Goal: Transaction & Acquisition: Purchase product/service

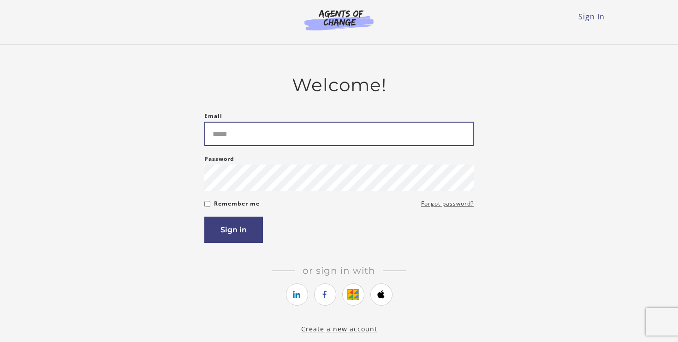
click at [246, 142] on input "Email" at bounding box center [338, 134] width 269 height 24
type input "**********"
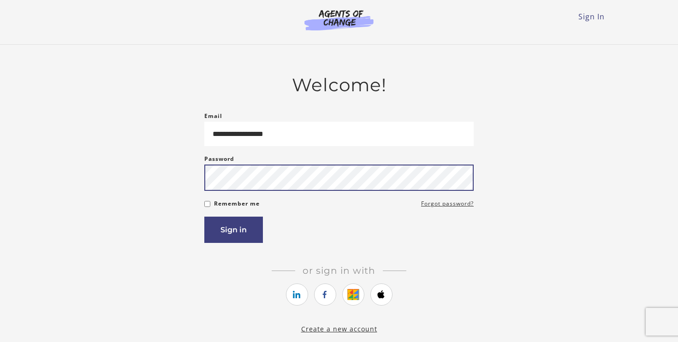
click at [204, 217] on button "Sign in" at bounding box center [233, 230] width 59 height 26
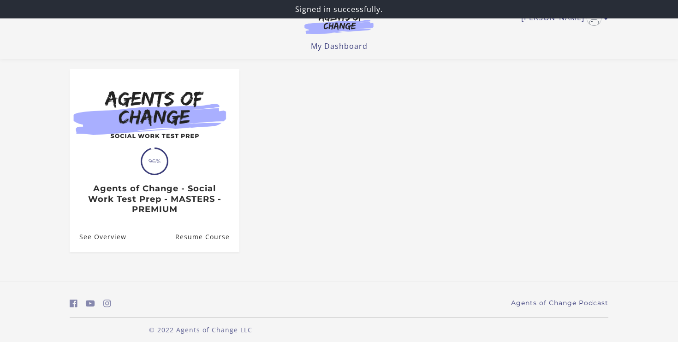
scroll to position [82, 0]
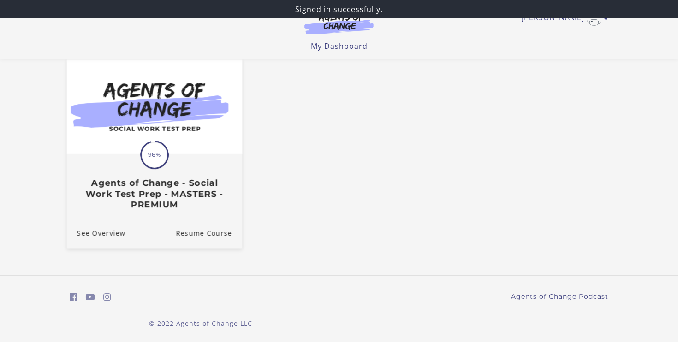
click at [154, 186] on h3 "Agents of Change - Social Work Test Prep - MASTERS - PREMIUM" at bounding box center [154, 194] width 155 height 32
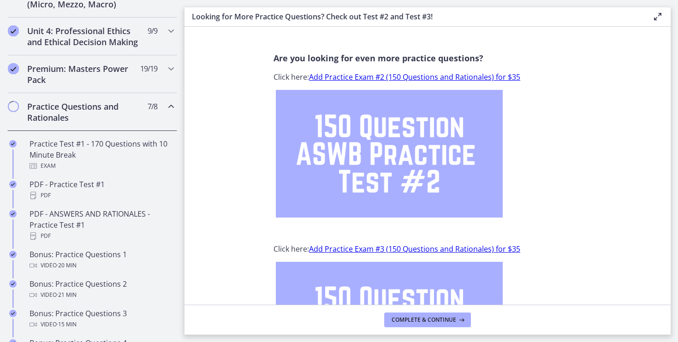
scroll to position [386, 0]
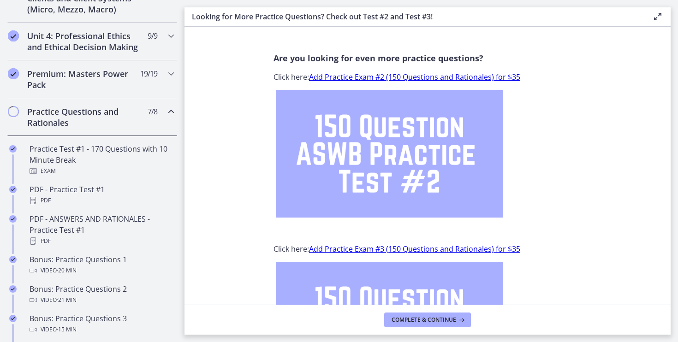
click at [89, 118] on h2 "Practice Questions and Rationales" at bounding box center [83, 117] width 113 height 22
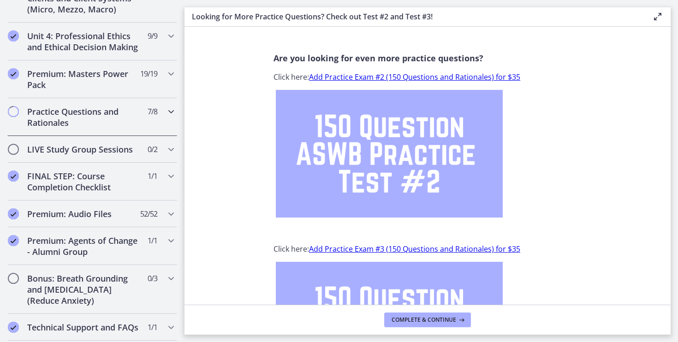
click at [89, 118] on h2 "Practice Questions and Rationales" at bounding box center [83, 117] width 113 height 22
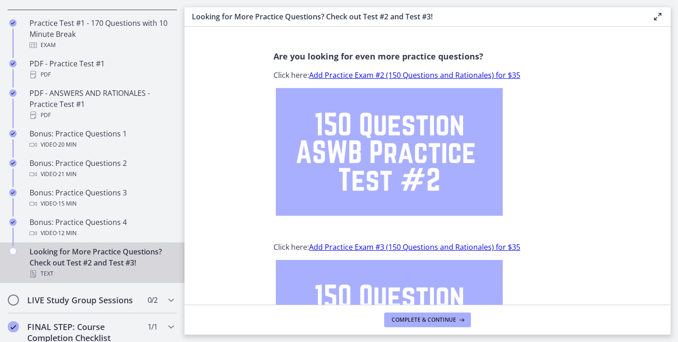
scroll to position [0, 0]
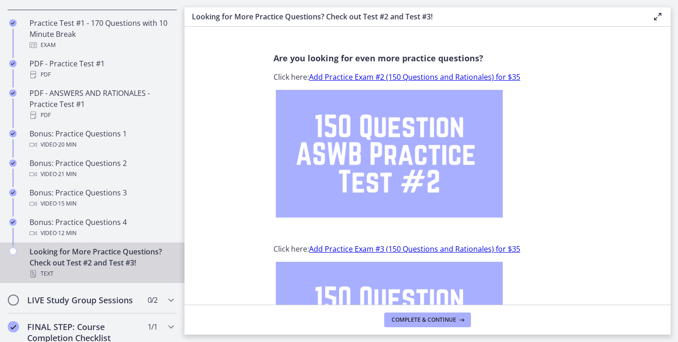
click at [391, 79] on link "Add Practice Exam #2 (150 Questions and Rationales) for $35" at bounding box center [414, 77] width 211 height 10
